Goal: Task Accomplishment & Management: Manage account settings

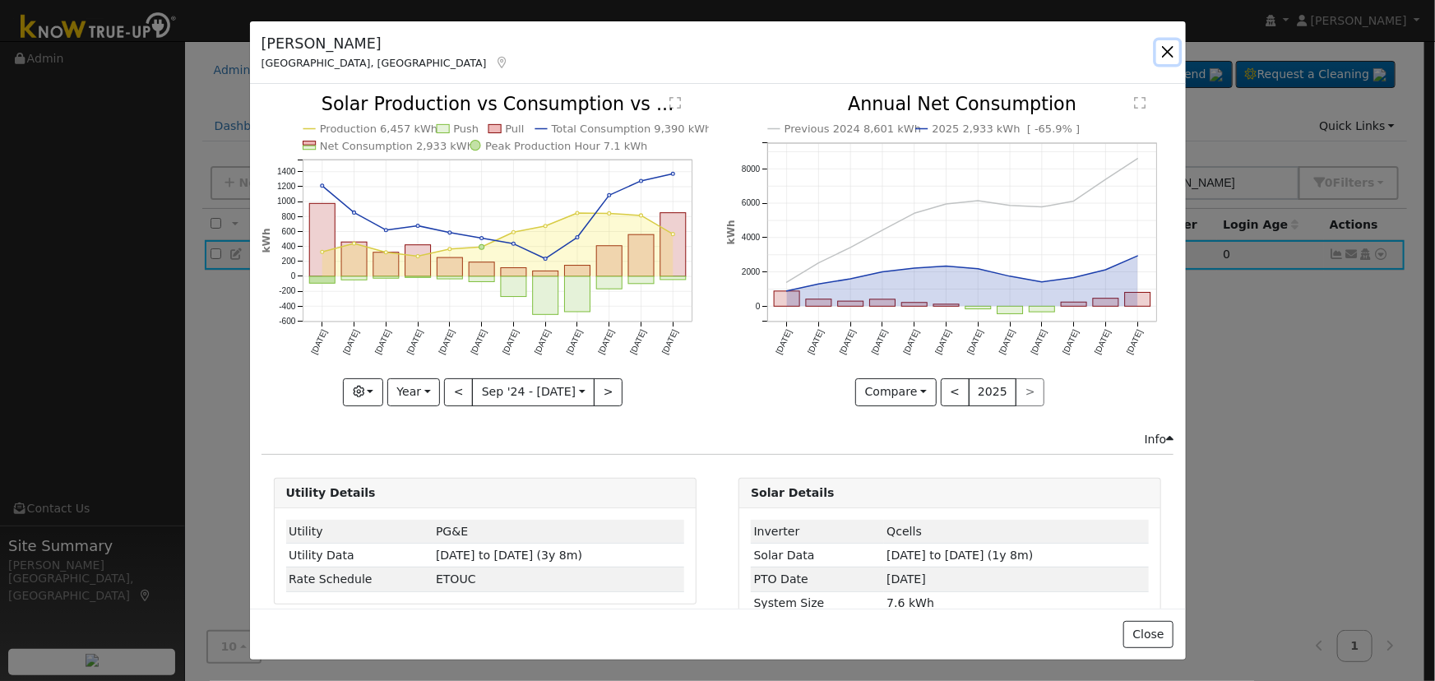
click at [1179, 53] on button "button" at bounding box center [1167, 51] width 23 height 23
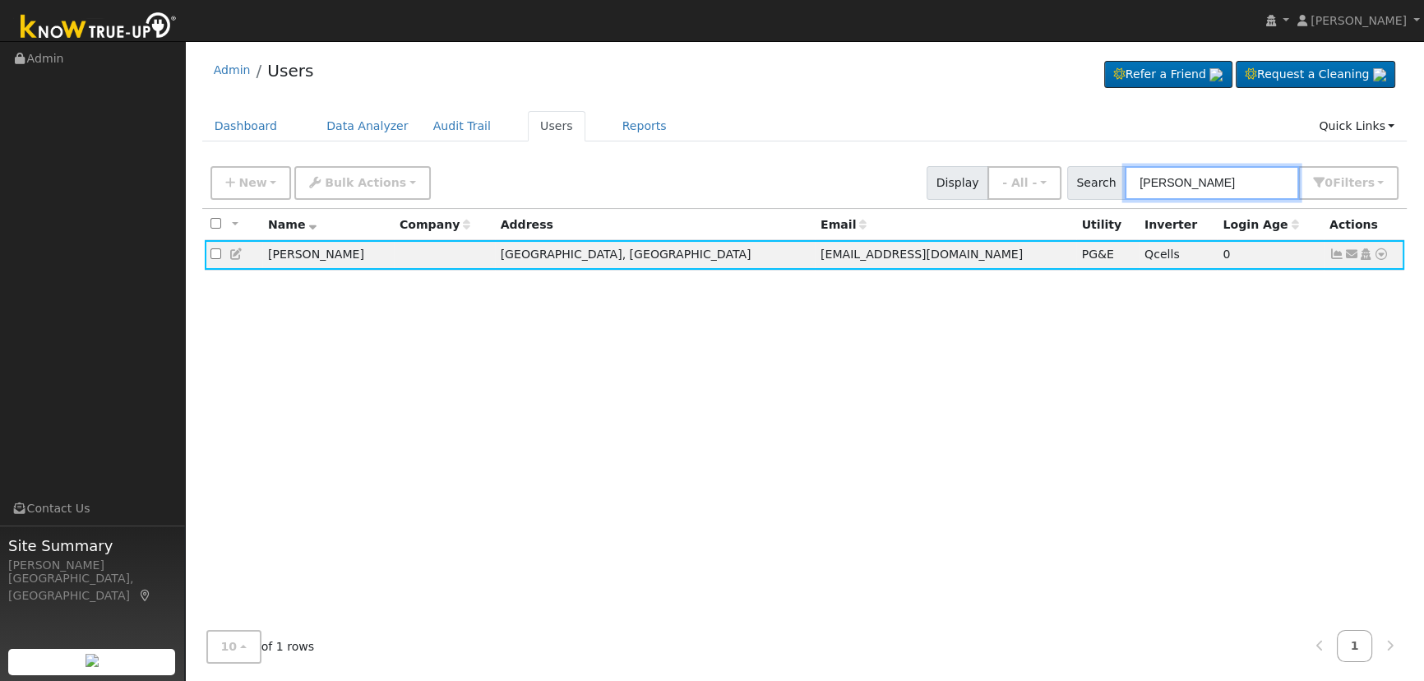
drag, startPoint x: 1077, startPoint y: 171, endPoint x: 977, endPoint y: 134, distance: 106.9
click at [978, 135] on div "Admin Users Refer a Friend Request a Cleaning" at bounding box center [804, 362] width 1223 height 627
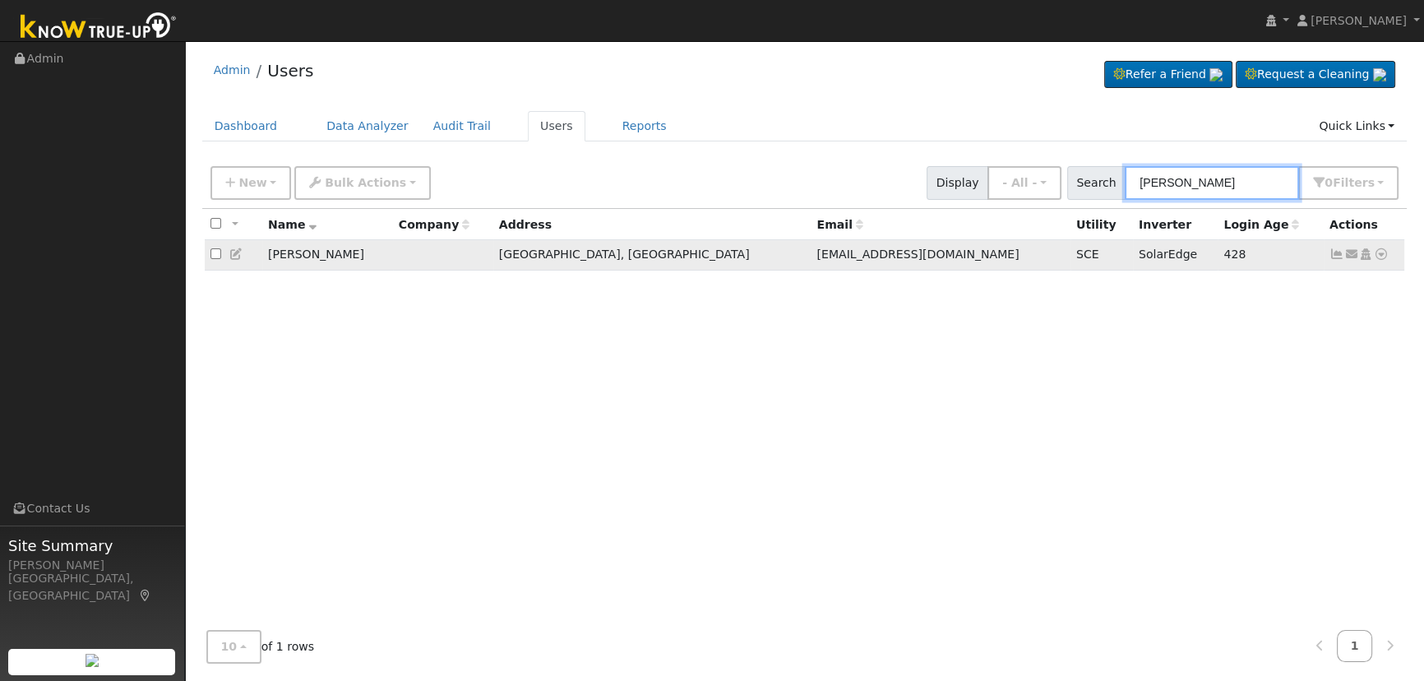
type input "[PERSON_NAME]"
click at [1332, 257] on icon at bounding box center [1337, 254] width 15 height 12
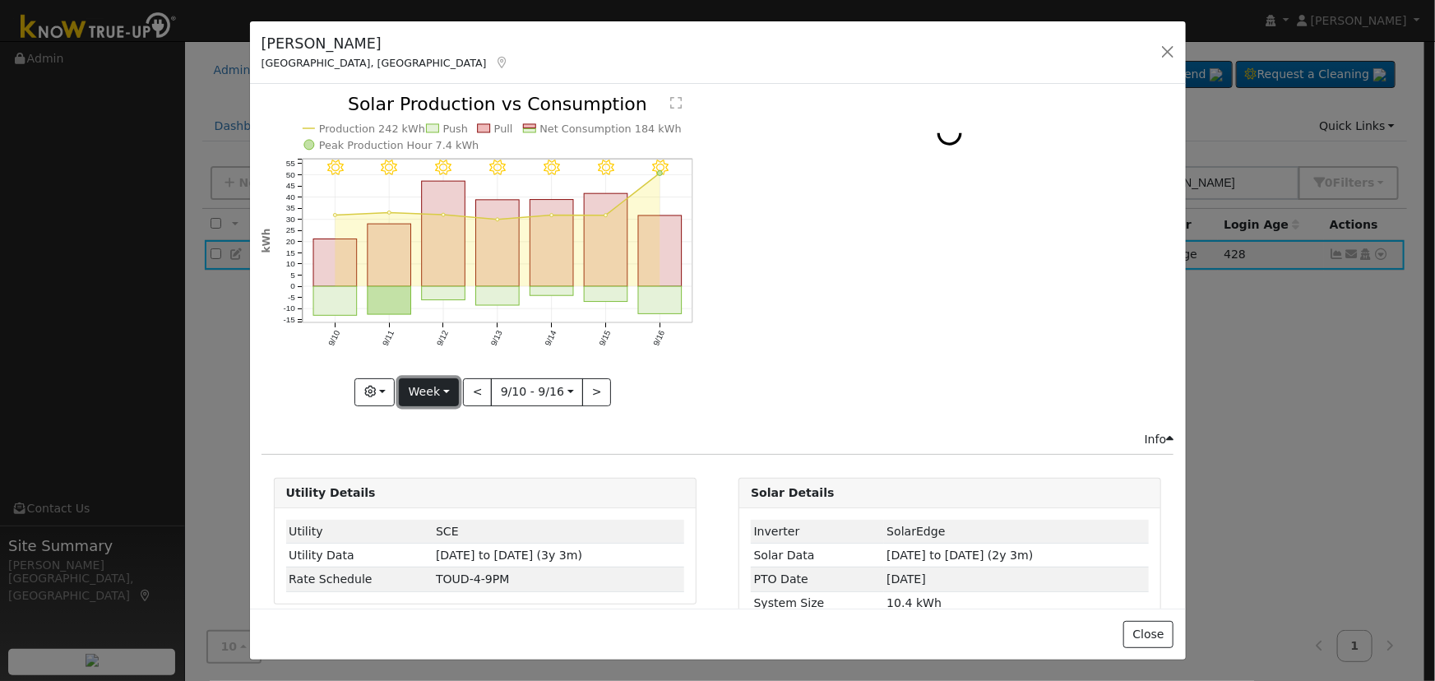
click at [442, 382] on button "Week" at bounding box center [429, 392] width 60 height 28
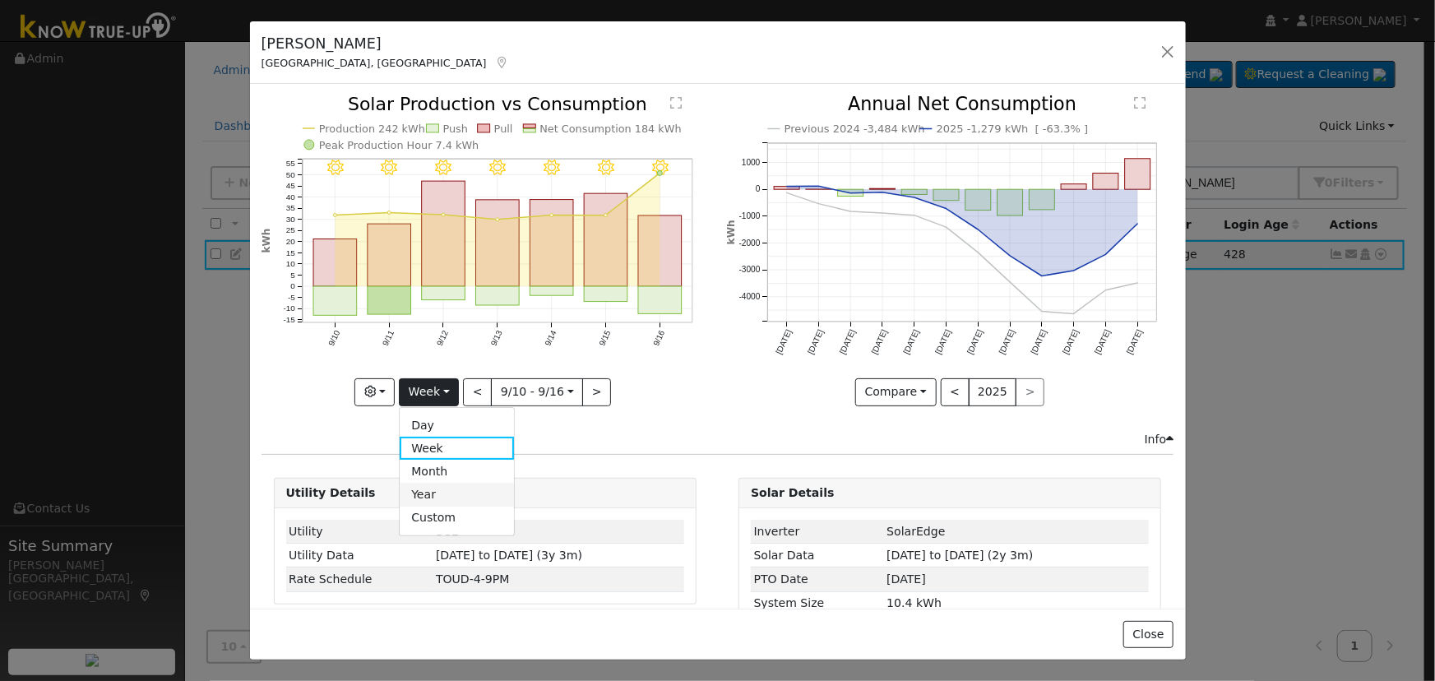
click at [444, 485] on link "Year" at bounding box center [457, 494] width 114 height 23
type input "[DATE]"
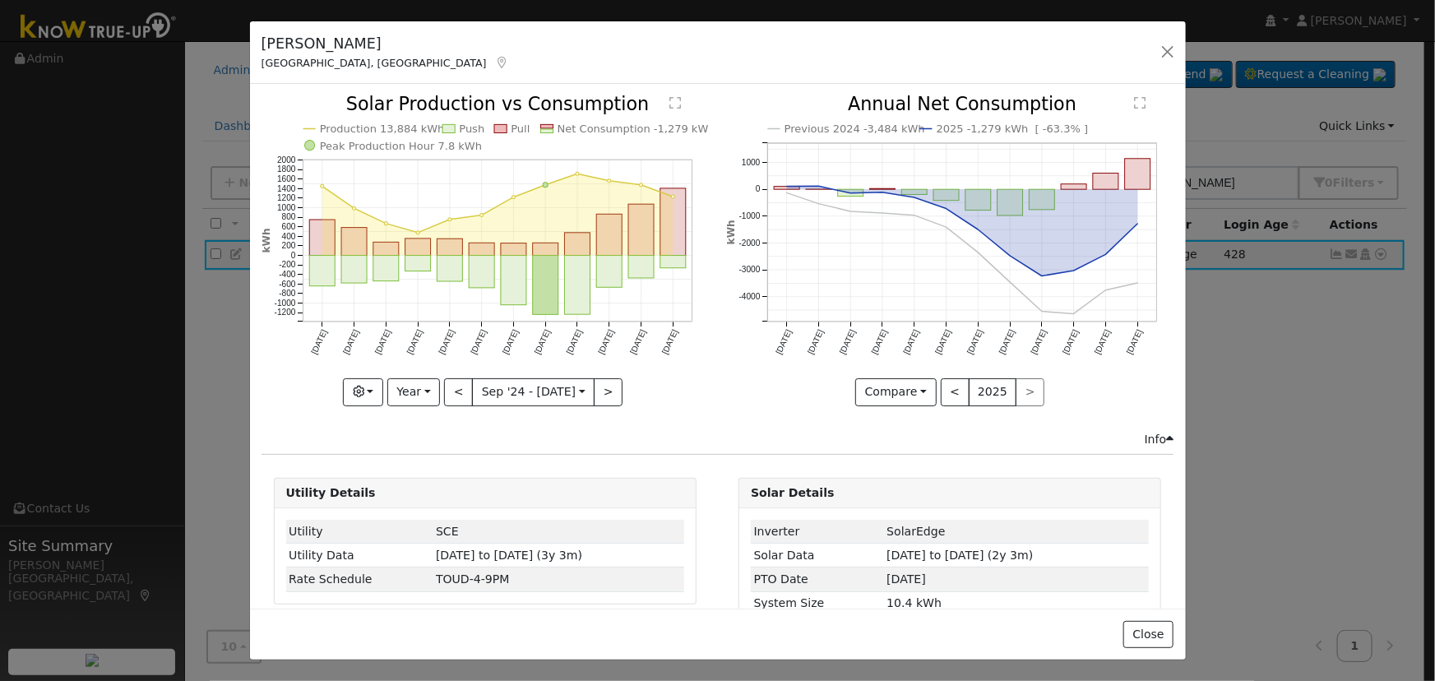
click at [361, 391] on div "Production 13,884 kWh Push Pull Net Consumption -1,279 kWh Peak Production Hour…" at bounding box center [484, 250] width 447 height 310
click at [361, 387] on icon "button" at bounding box center [359, 392] width 12 height 12
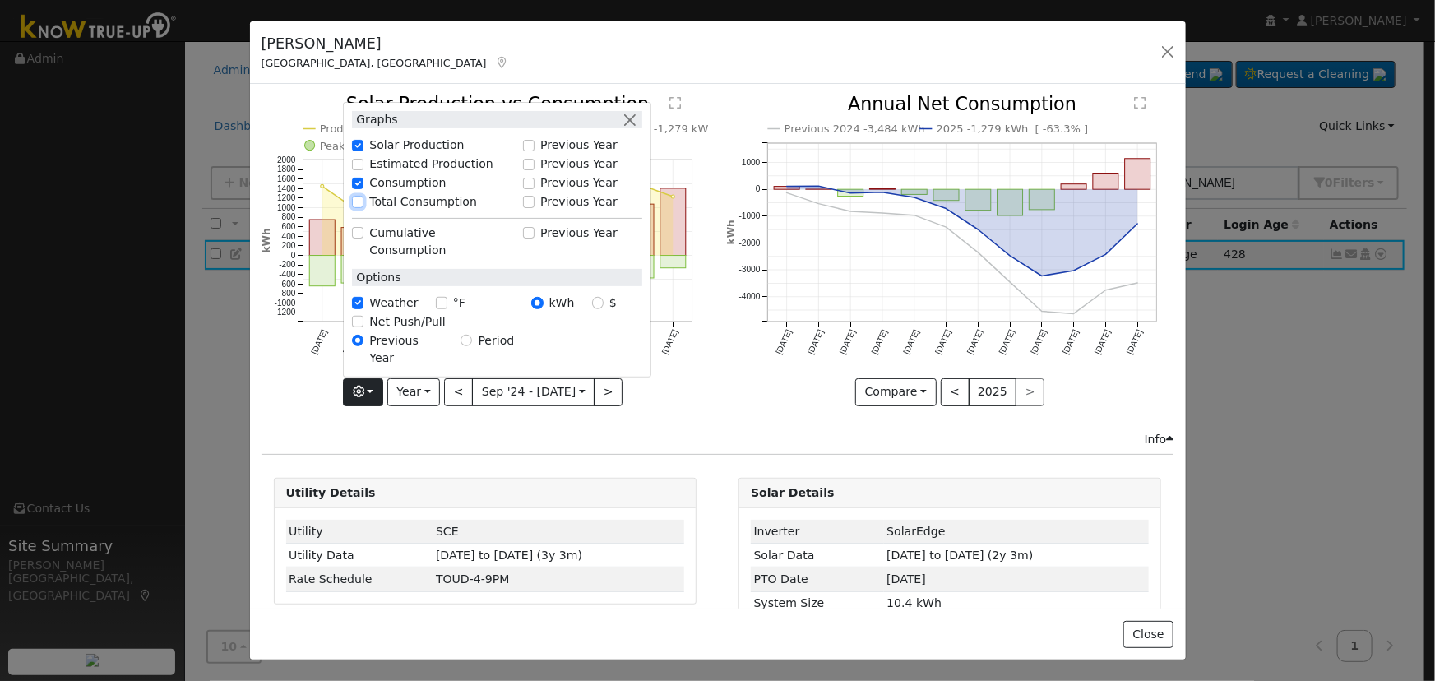
click at [358, 207] on input "Total Consumption" at bounding box center [358, 202] width 12 height 12
checkbox input "true"
click at [451, 394] on button "<" at bounding box center [458, 392] width 29 height 28
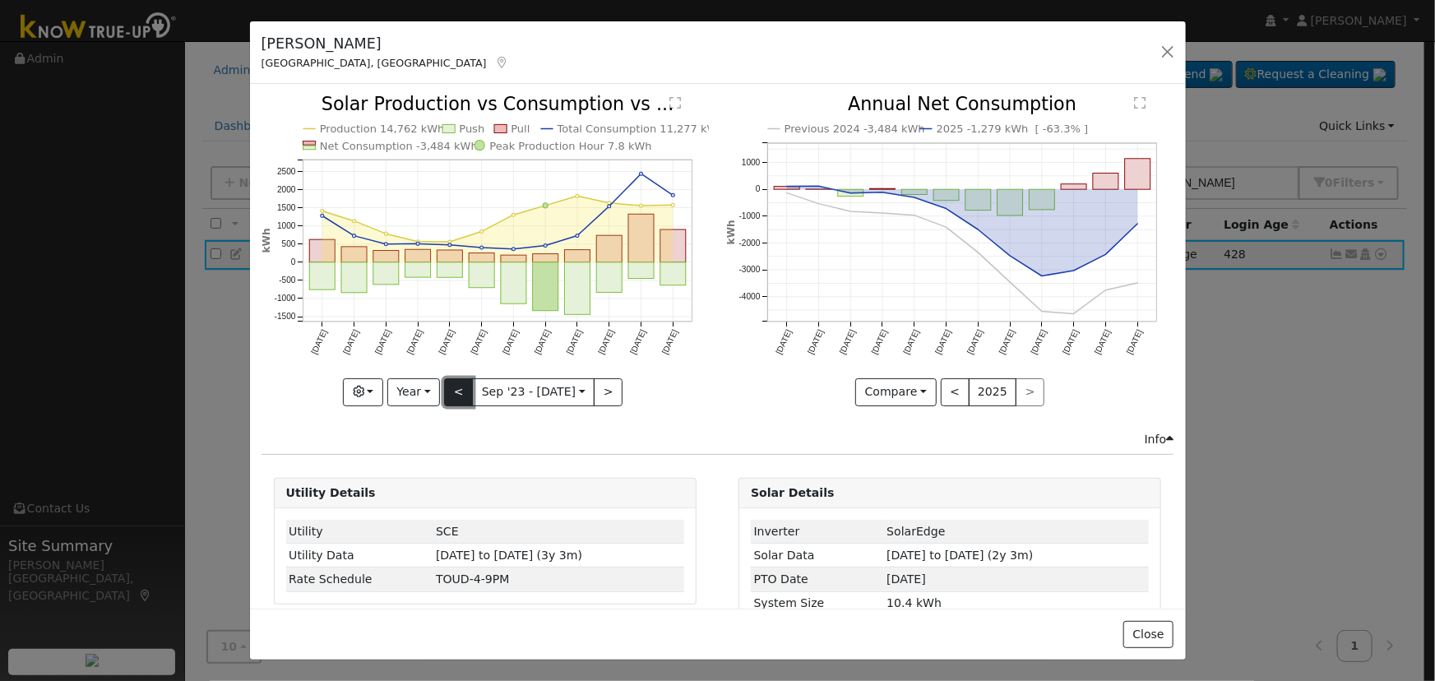
click at [451, 393] on button "<" at bounding box center [458, 392] width 29 height 28
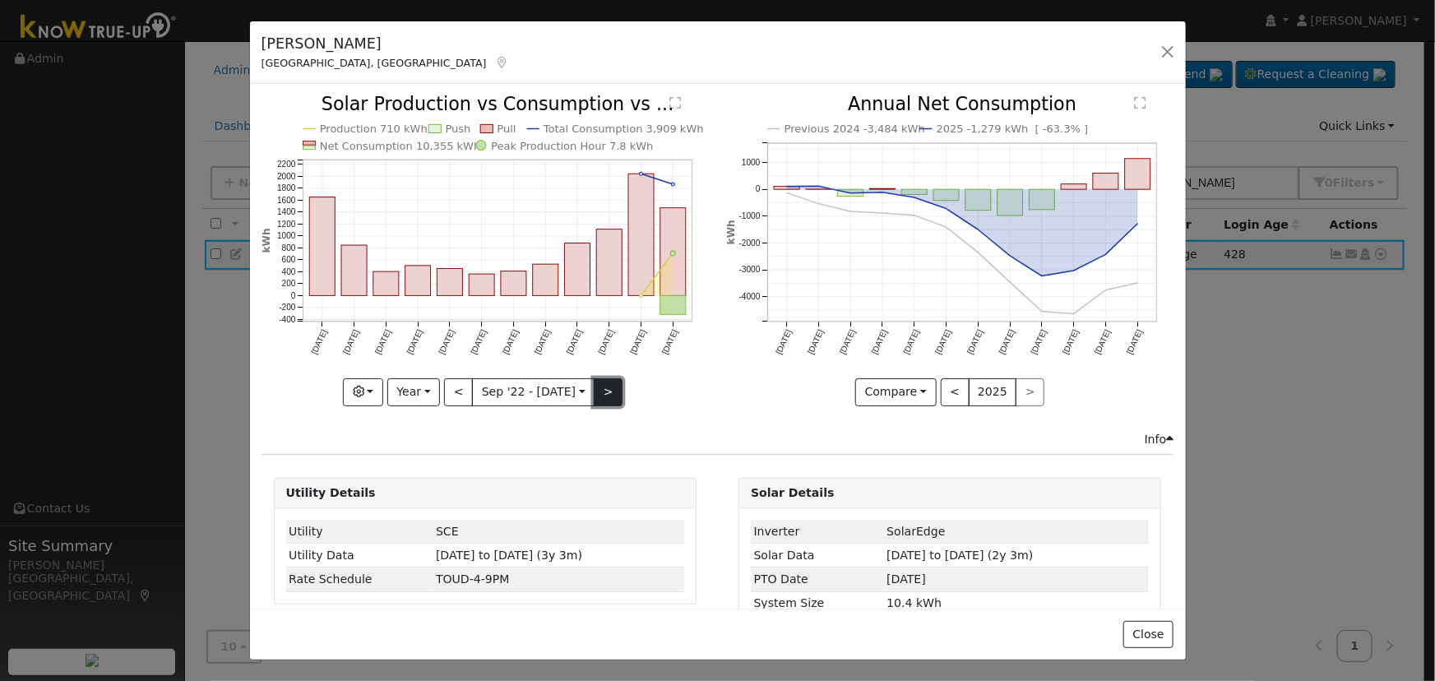
click at [598, 383] on button ">" at bounding box center [608, 392] width 29 height 28
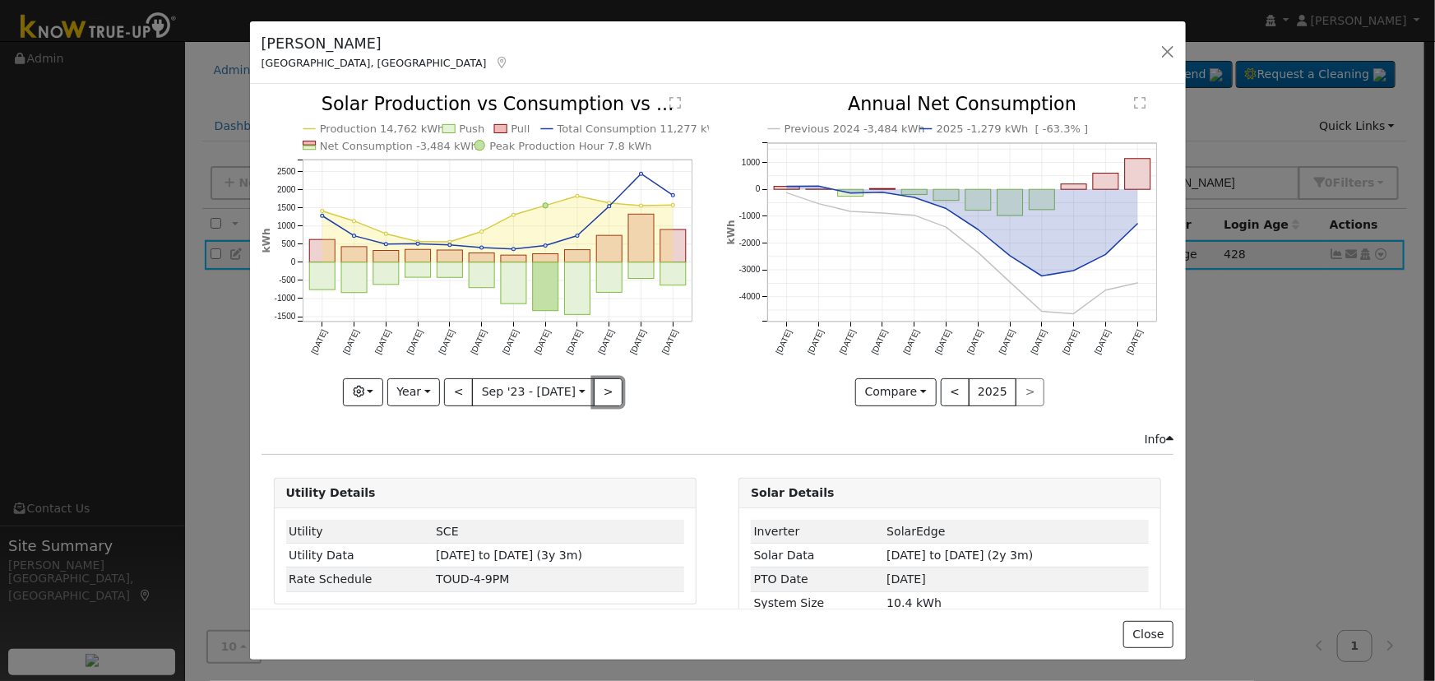
click at [598, 386] on button ">" at bounding box center [608, 392] width 29 height 28
click at [597, 386] on button ">" at bounding box center [608, 392] width 29 height 28
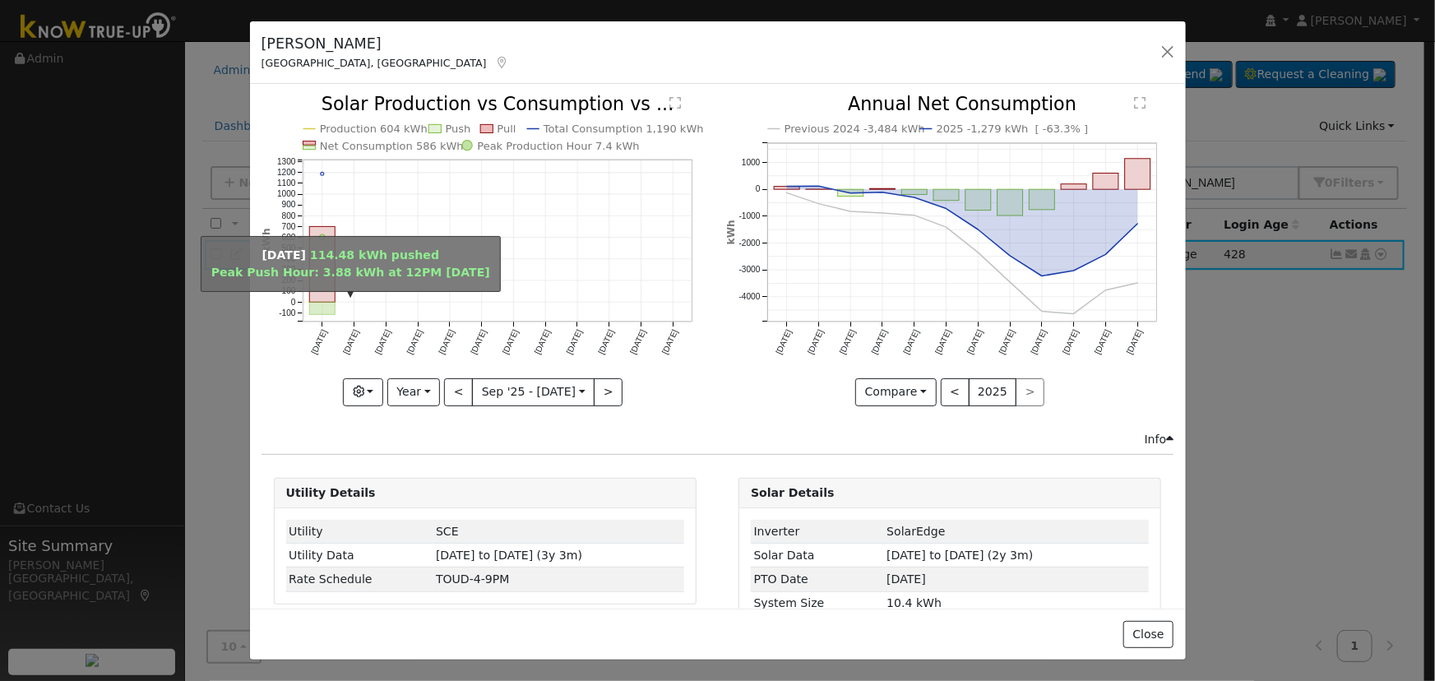
click at [320, 306] on rect "onclick=""" at bounding box center [321, 309] width 25 height 12
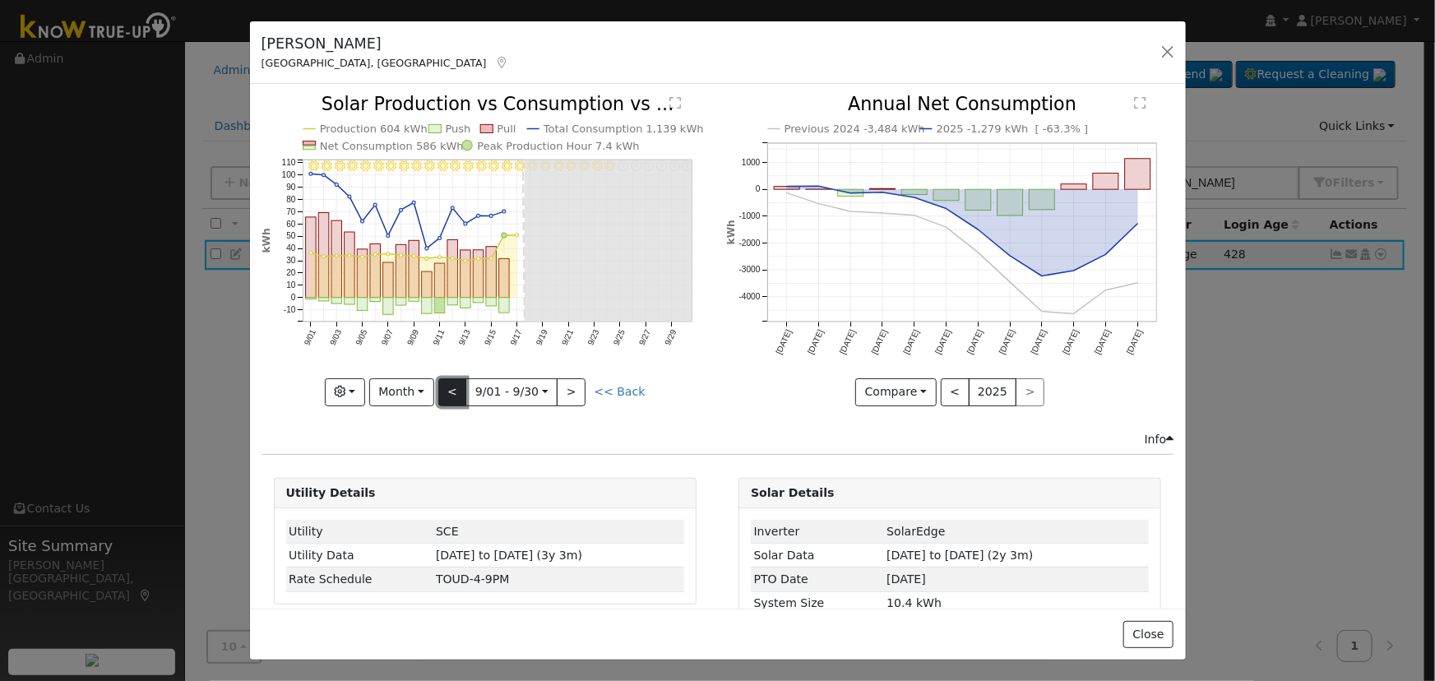
click at [454, 382] on button "<" at bounding box center [452, 392] width 29 height 28
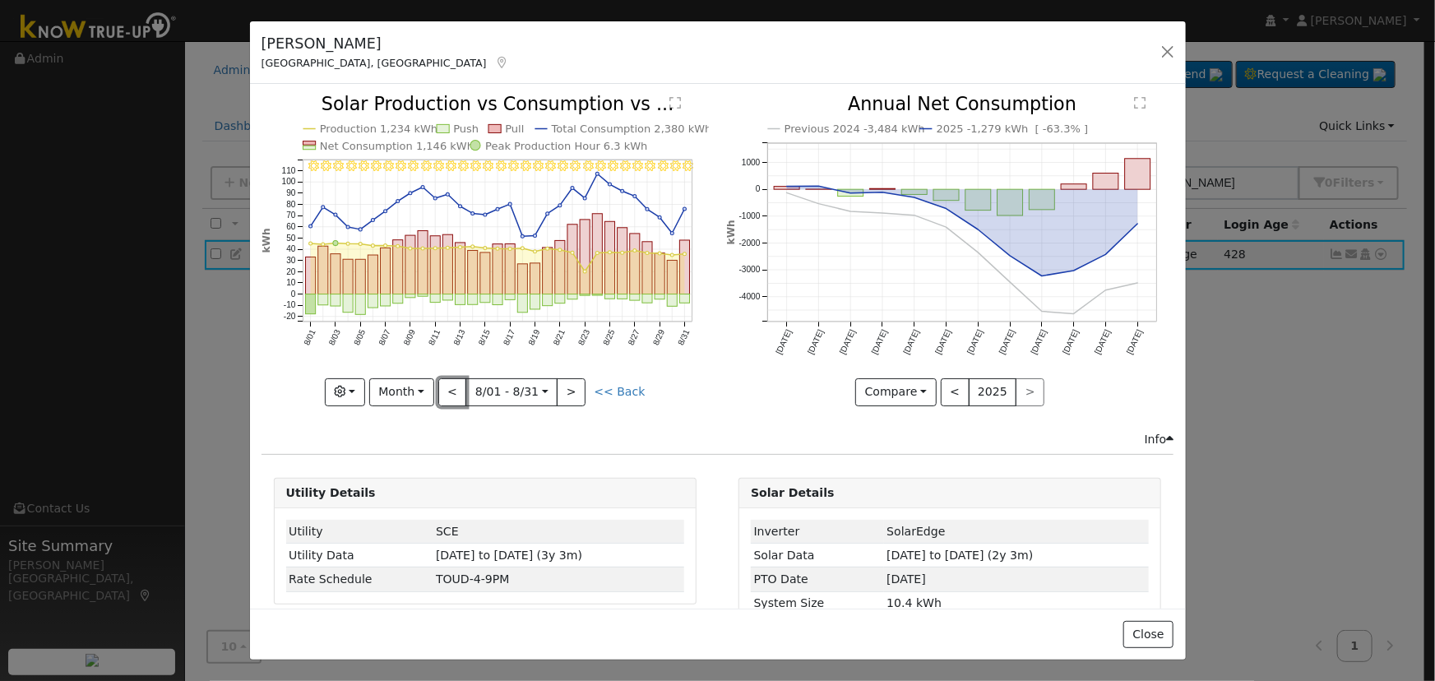
click at [455, 383] on button "<" at bounding box center [452, 392] width 29 height 28
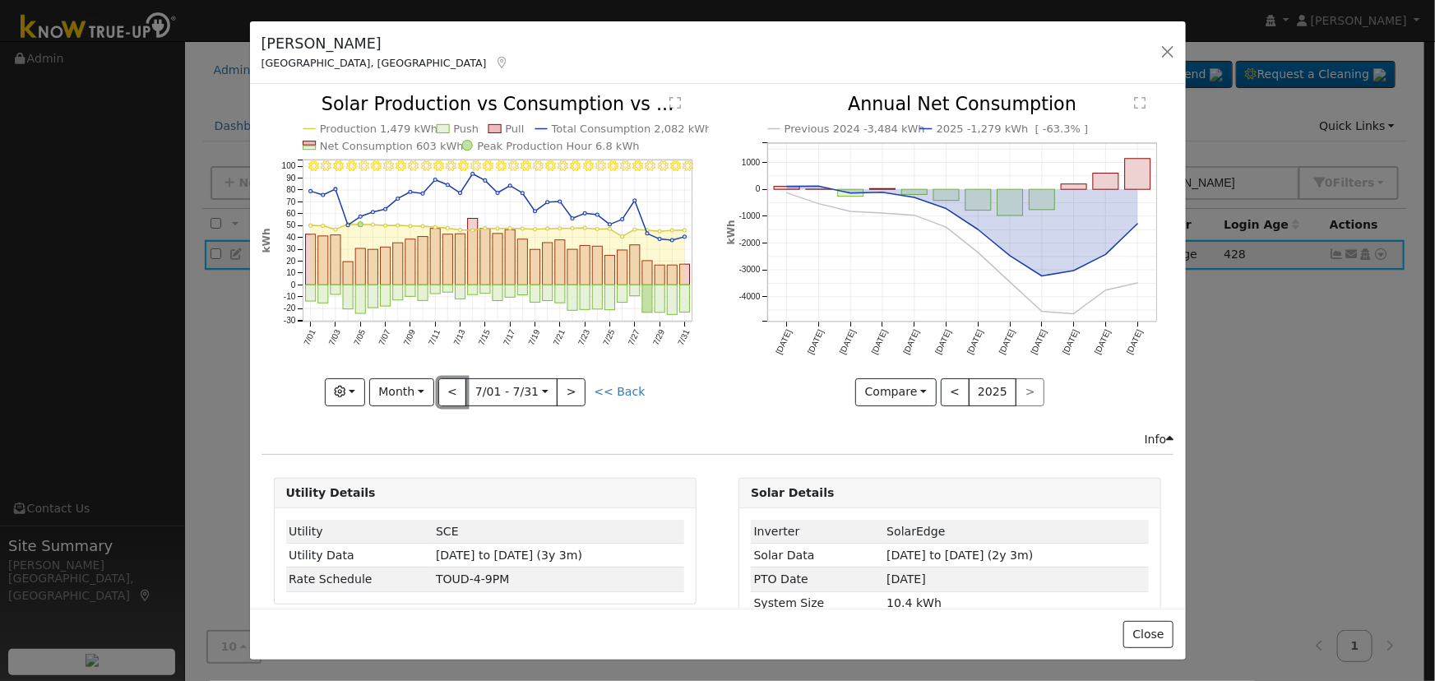
click at [455, 382] on button "<" at bounding box center [452, 392] width 29 height 28
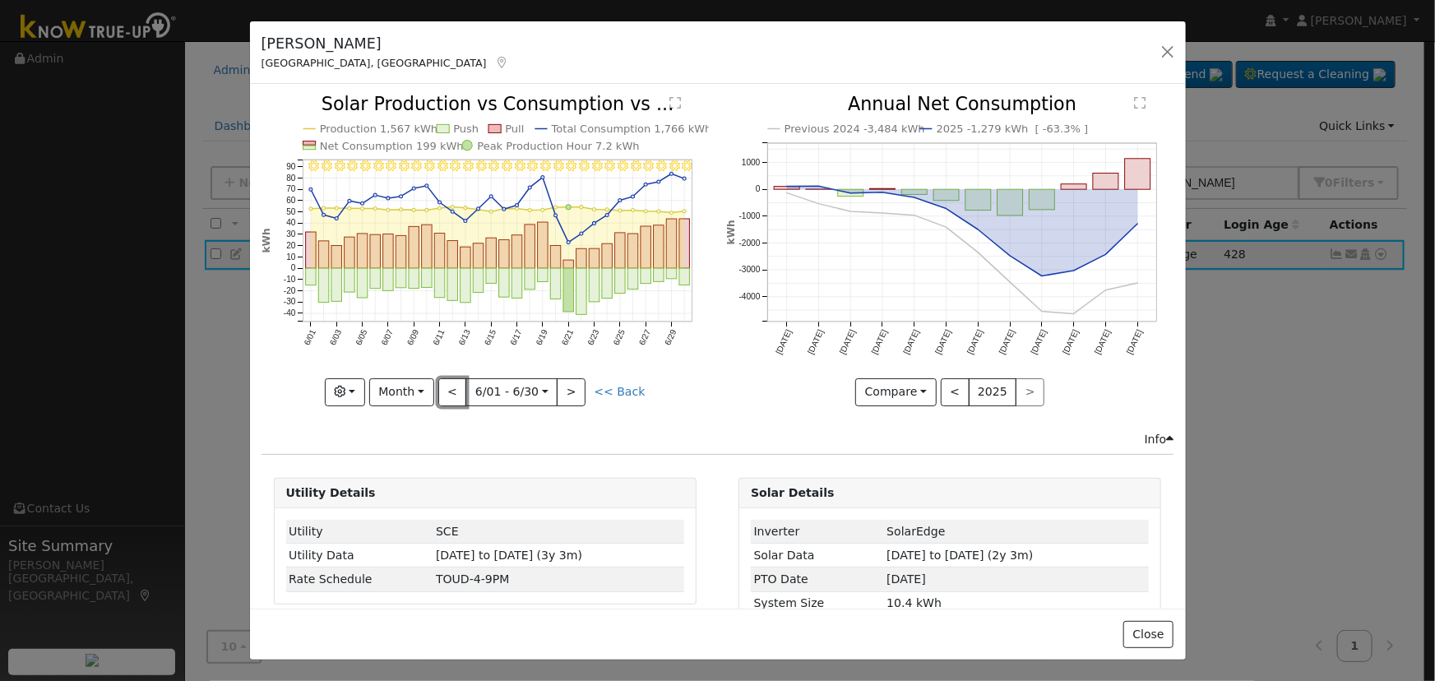
click at [456, 384] on button "<" at bounding box center [452, 392] width 29 height 28
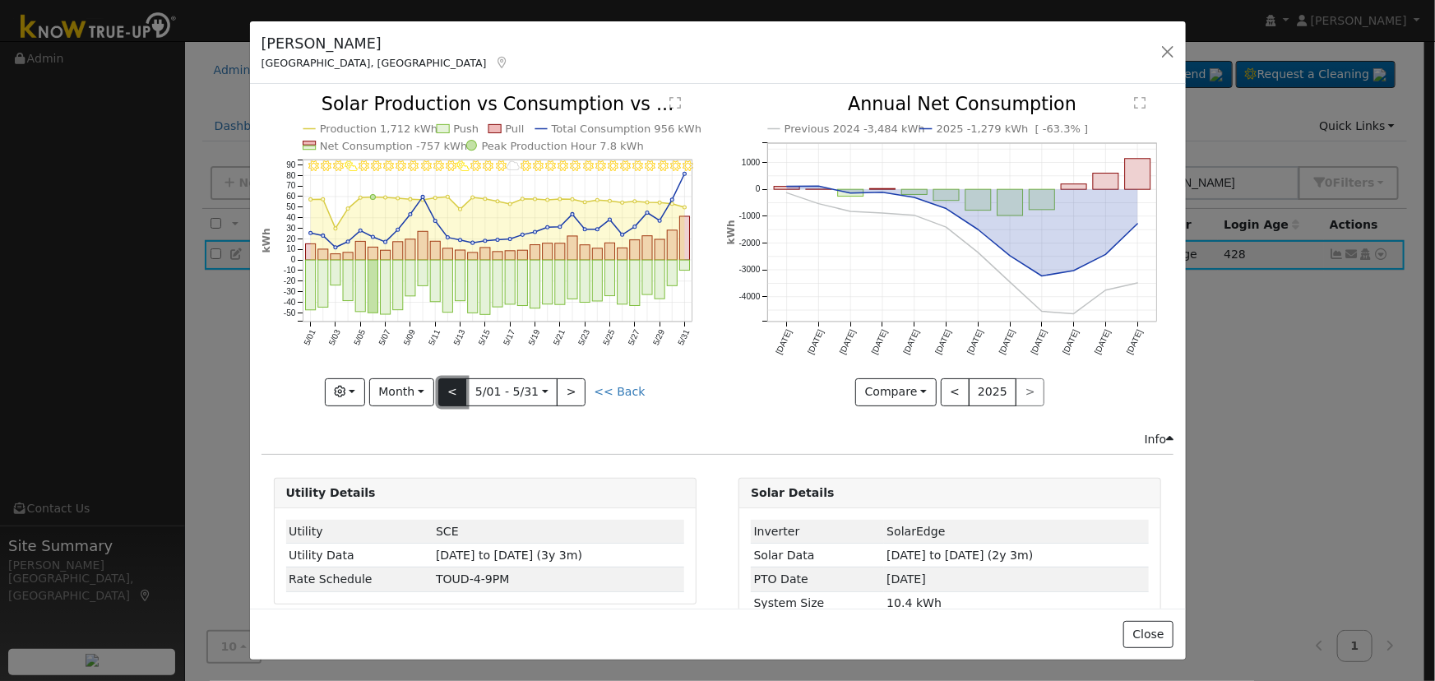
click at [456, 383] on button "<" at bounding box center [452, 392] width 29 height 28
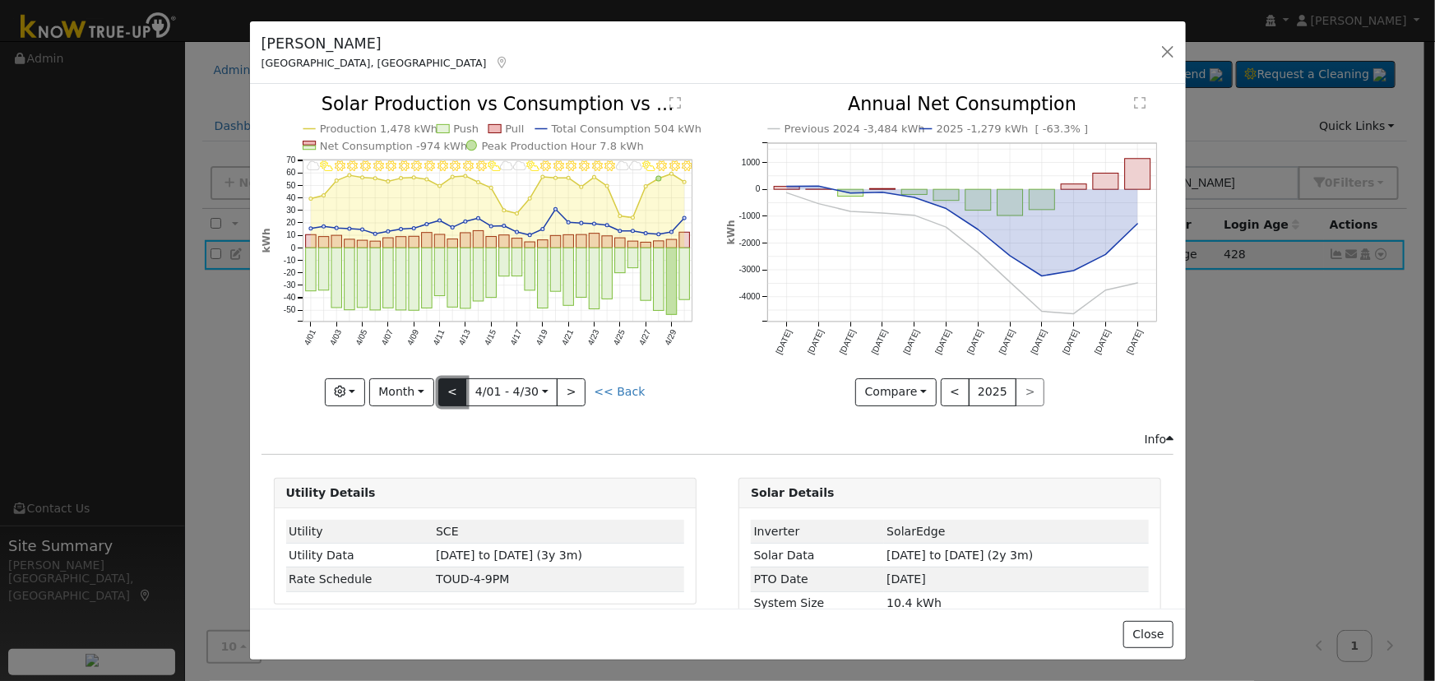
click at [456, 383] on button "<" at bounding box center [452, 392] width 29 height 28
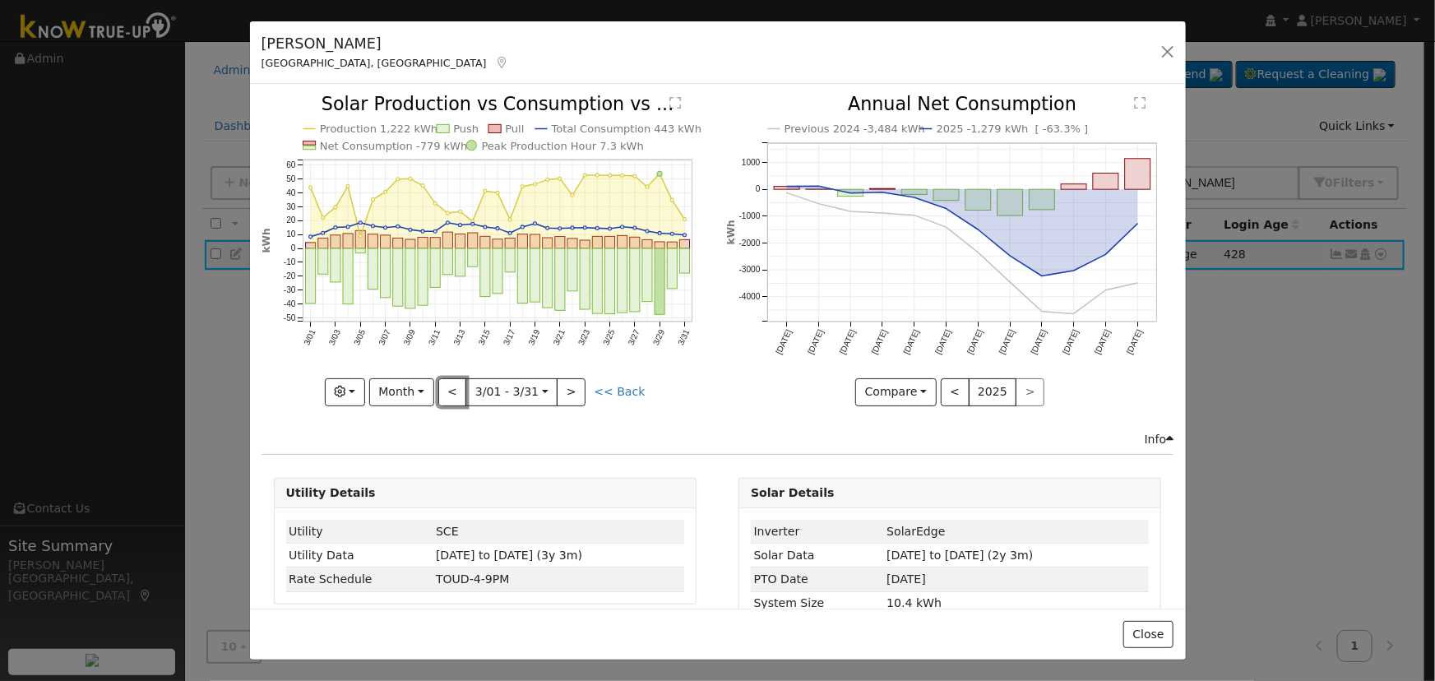
click at [456, 382] on button "<" at bounding box center [452, 392] width 29 height 28
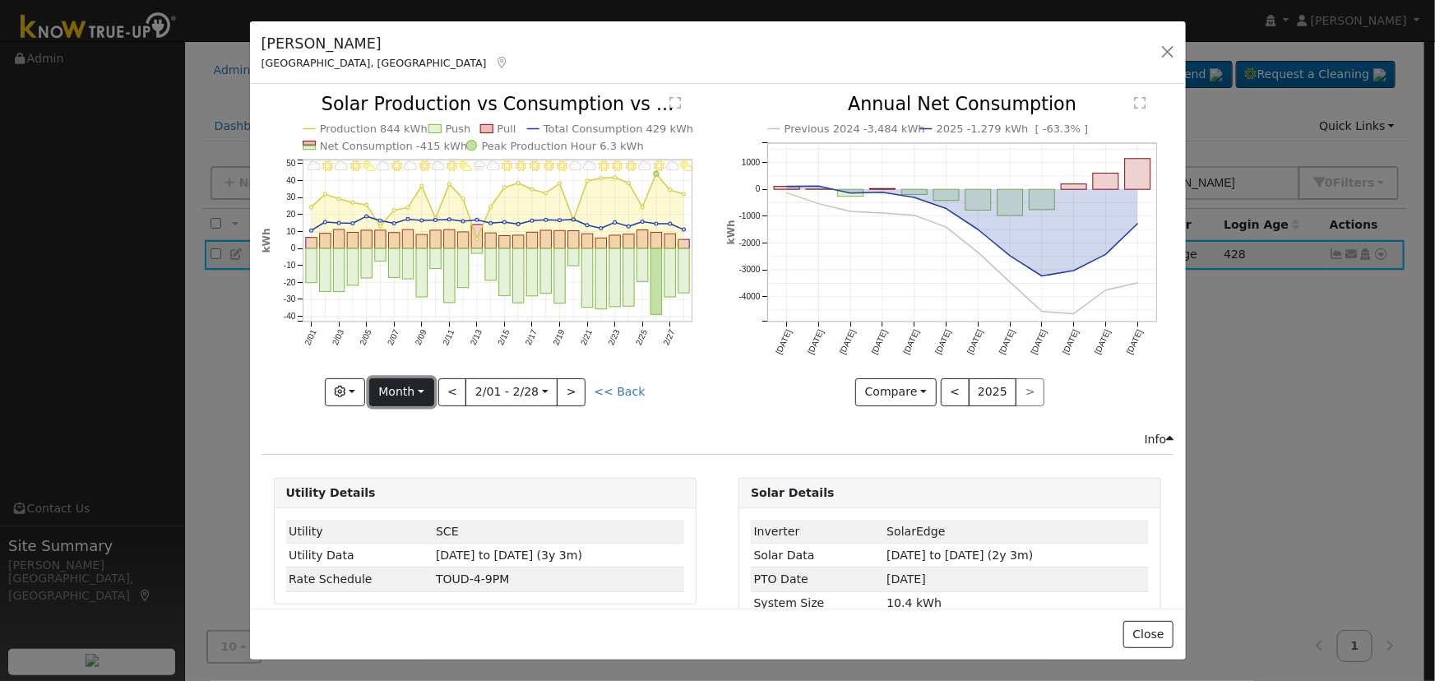
click at [405, 378] on button "Month" at bounding box center [401, 392] width 65 height 28
click at [388, 499] on link "Year" at bounding box center [427, 494] width 114 height 23
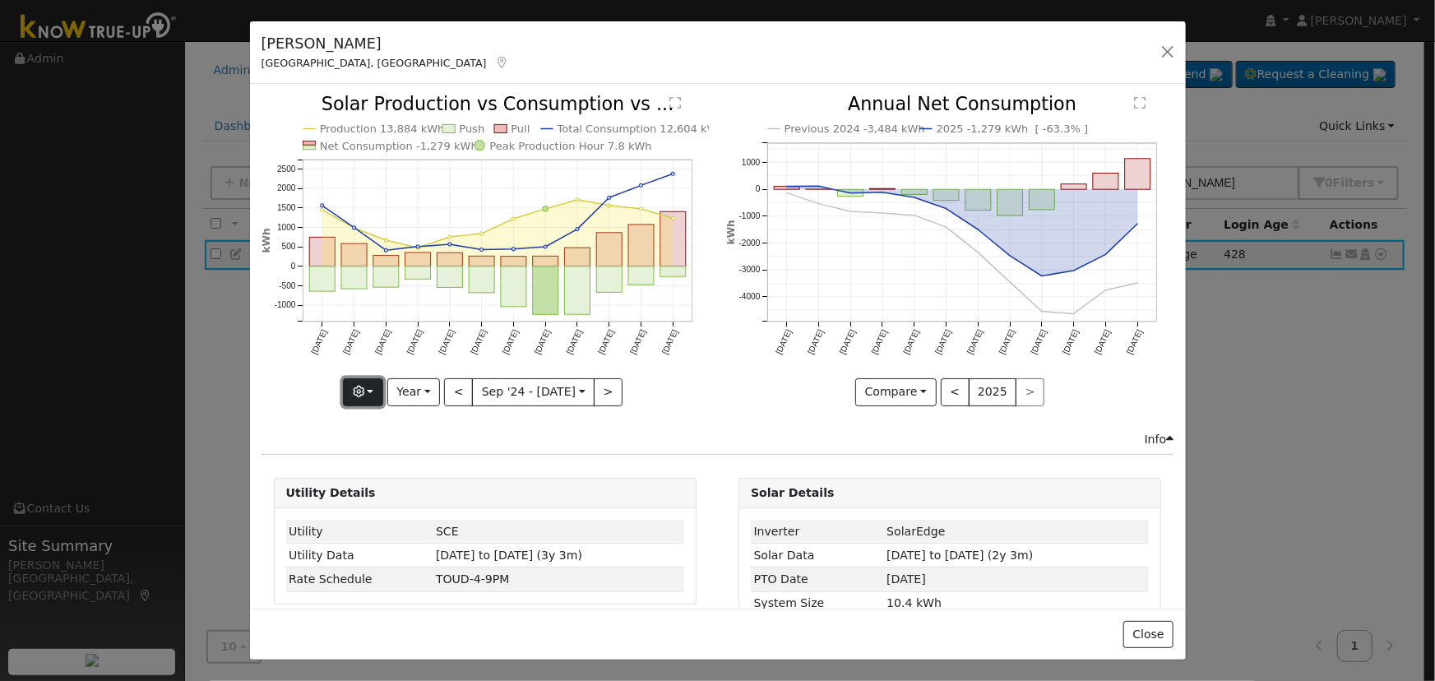
click at [377, 384] on button "button" at bounding box center [363, 392] width 40 height 28
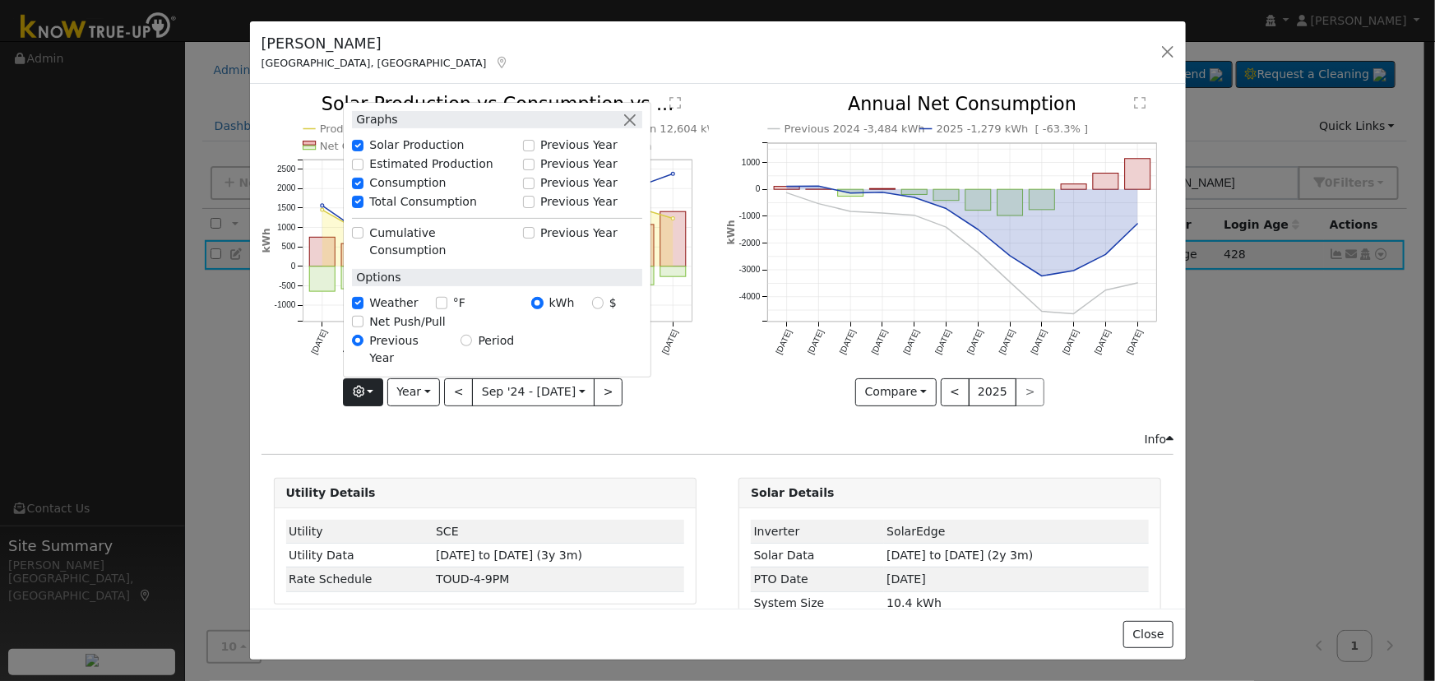
click at [639, 391] on icon "Production 13,884 kWh Push Pull Total Consumption 12,604 kWh Net Consumption -1…" at bounding box center [484, 249] width 447 height 308
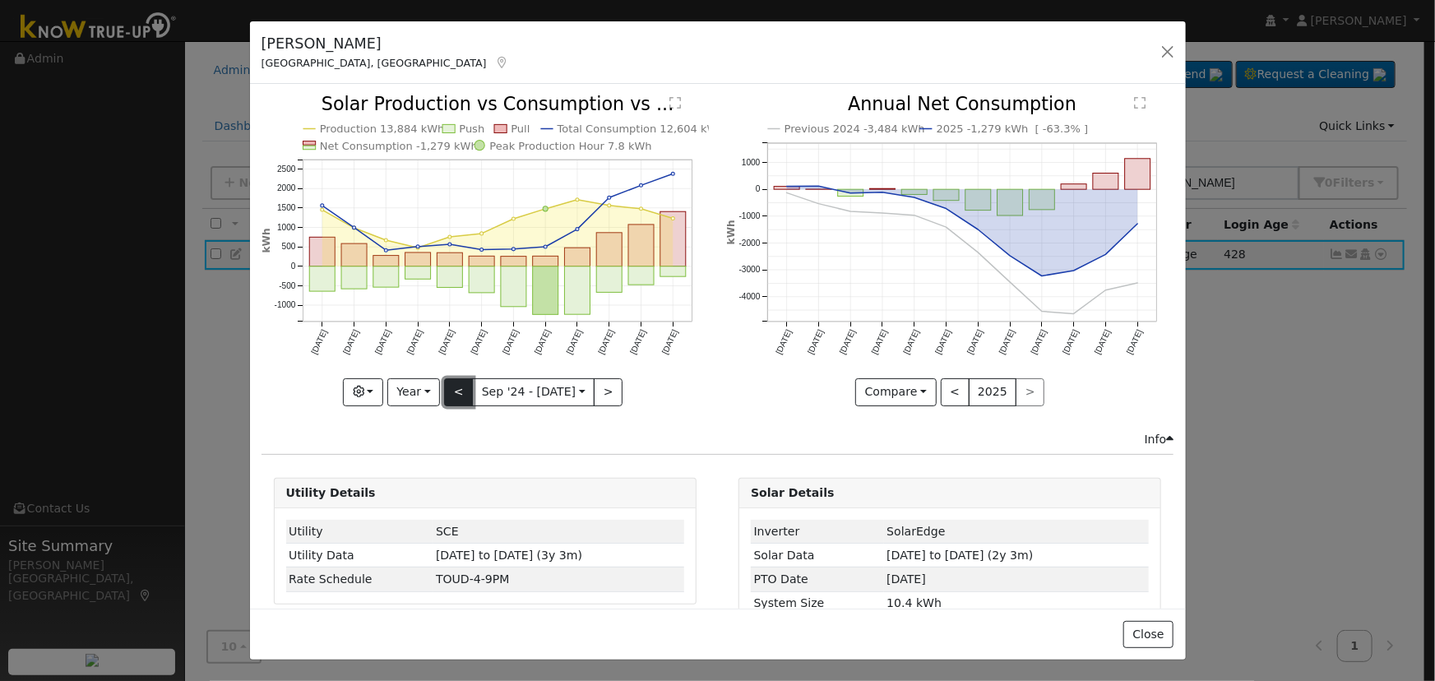
click at [459, 393] on button "<" at bounding box center [458, 392] width 29 height 28
click at [606, 378] on button ">" at bounding box center [608, 392] width 29 height 28
type input "[DATE]"
